Goal: Feedback & Contribution: Submit feedback/report problem

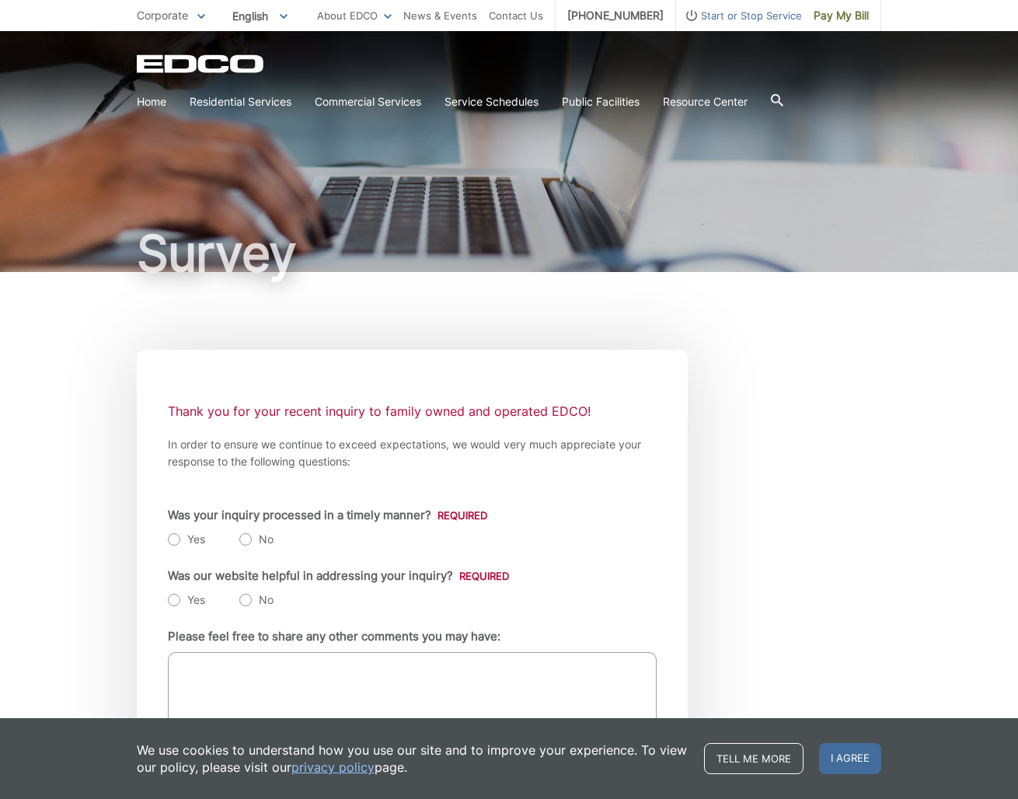
click at [245, 539] on label "No" at bounding box center [256, 540] width 34 height 16
radio input "true"
click at [248, 602] on label "No" at bounding box center [256, 600] width 34 height 16
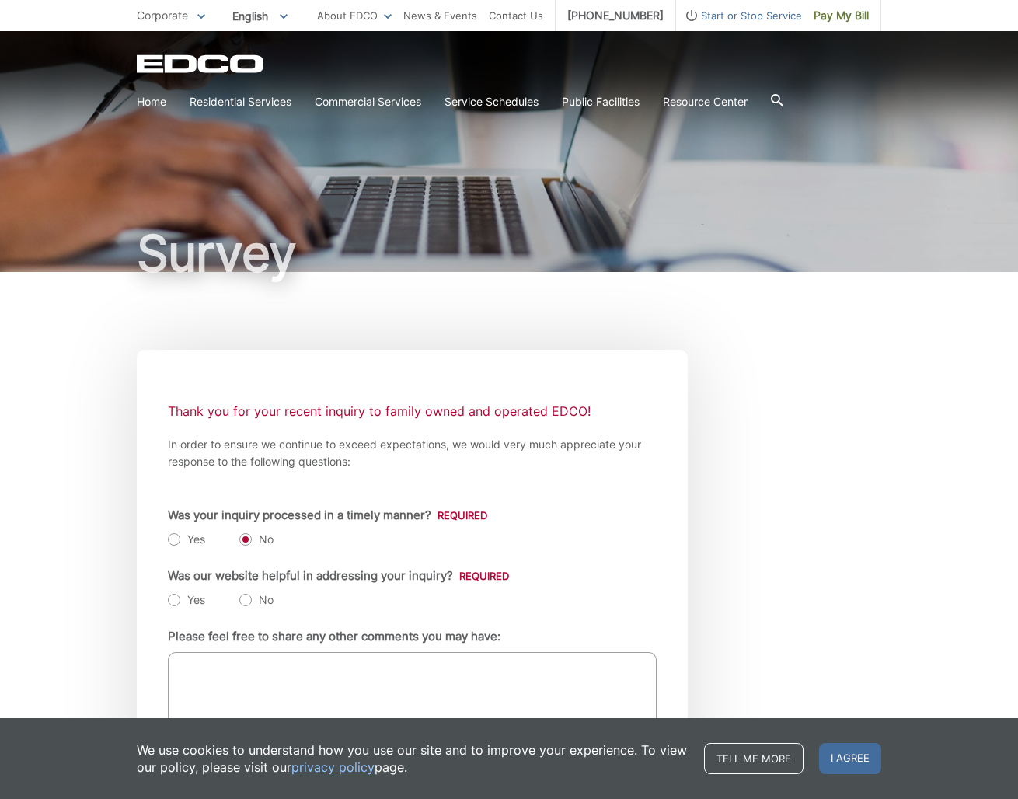
radio input "true"
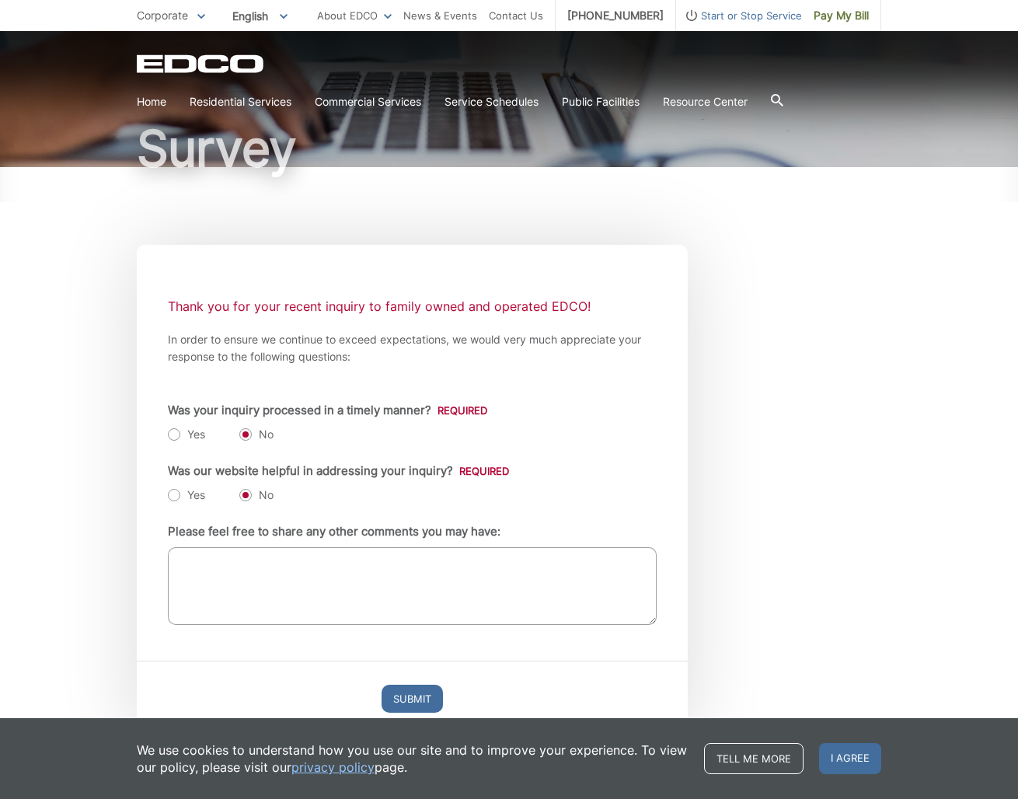
scroll to position [116, 0]
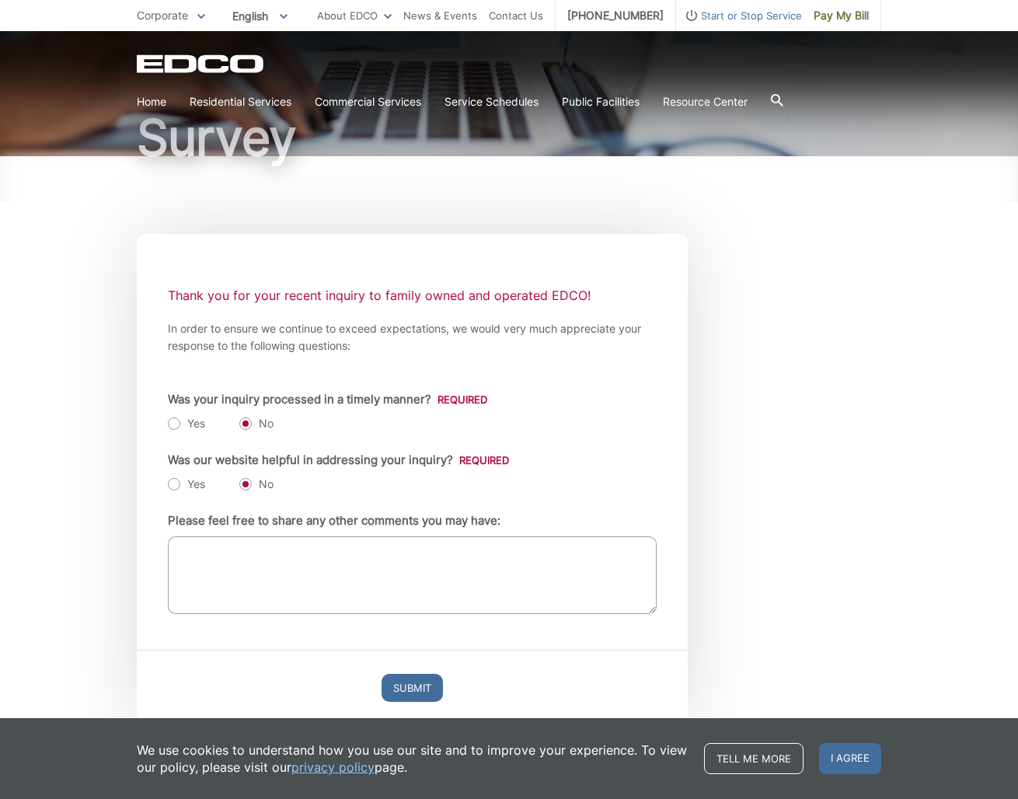
click at [248, 549] on textarea "Please feel free to share any other comments you may have:" at bounding box center [412, 575] width 489 height 78
type textarea "never contacted, never resolved ahead of next pick up date. Where I supervised …"
click at [409, 691] on input "Submit" at bounding box center [412, 688] width 61 height 28
